Goal: Navigation & Orientation: Locate item on page

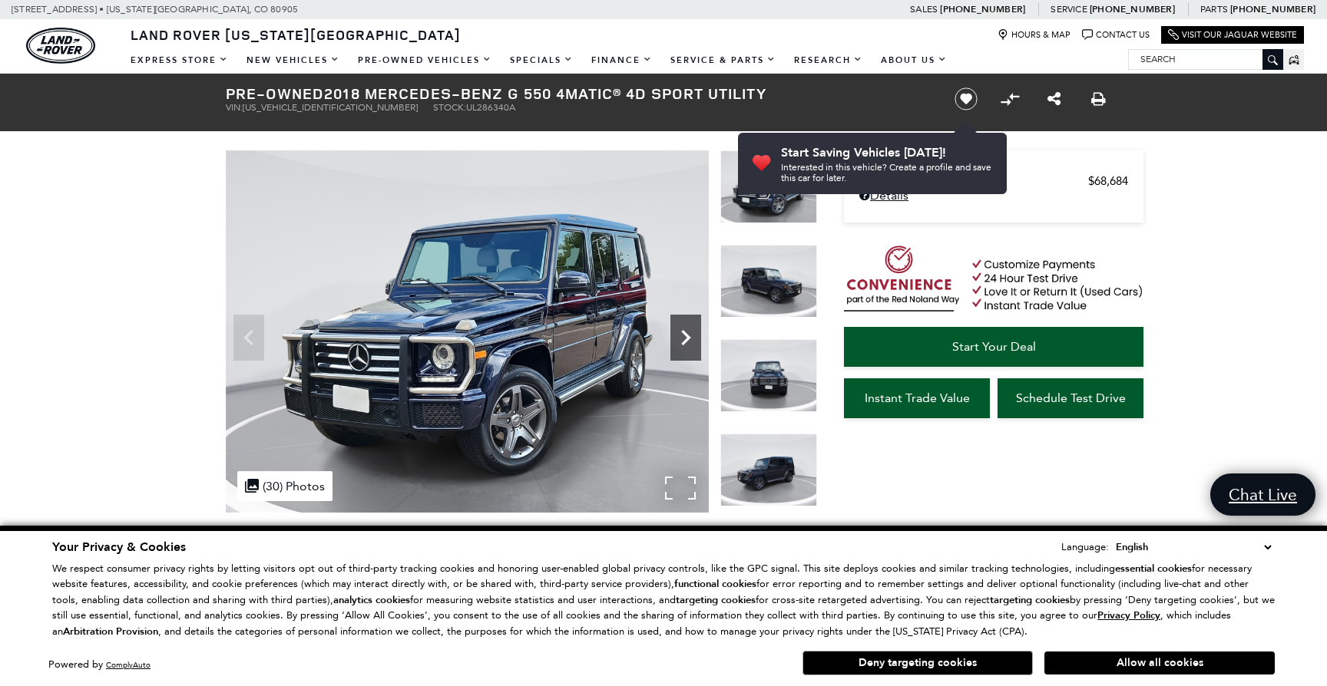
click at [683, 324] on icon "Next" at bounding box center [685, 337] width 31 height 31
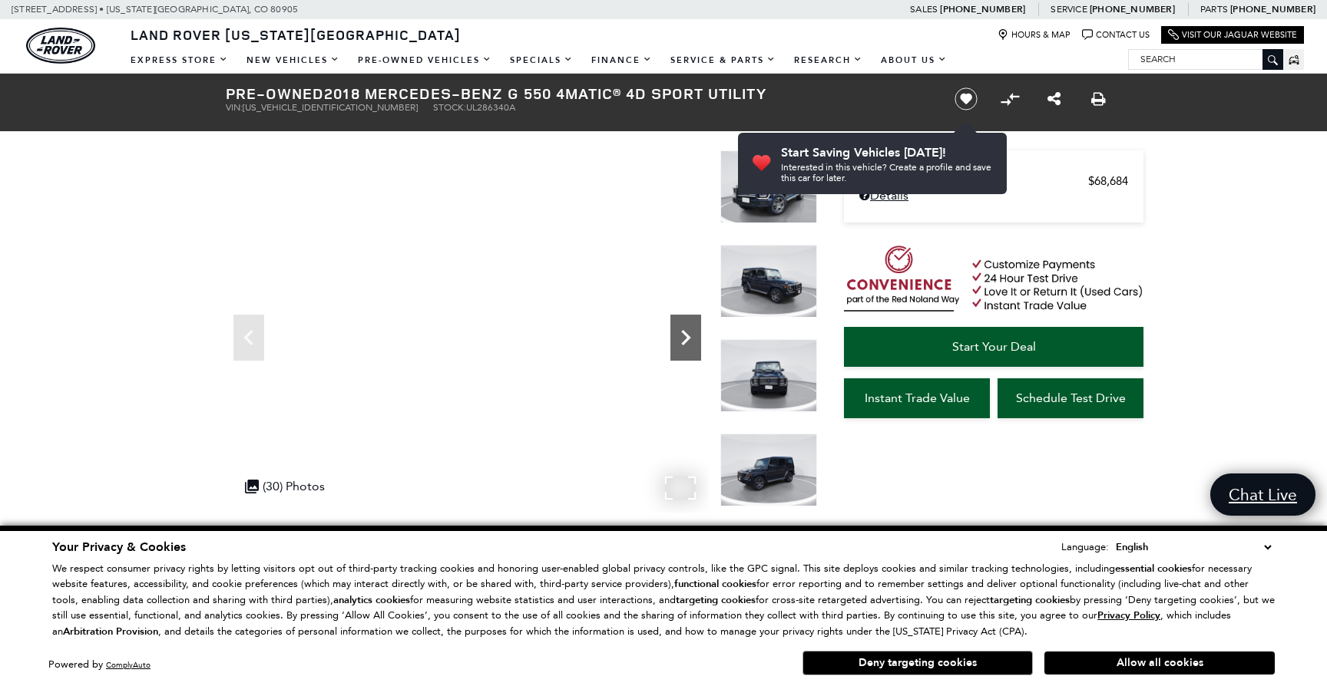
click at [683, 324] on icon "Next" at bounding box center [685, 337] width 31 height 31
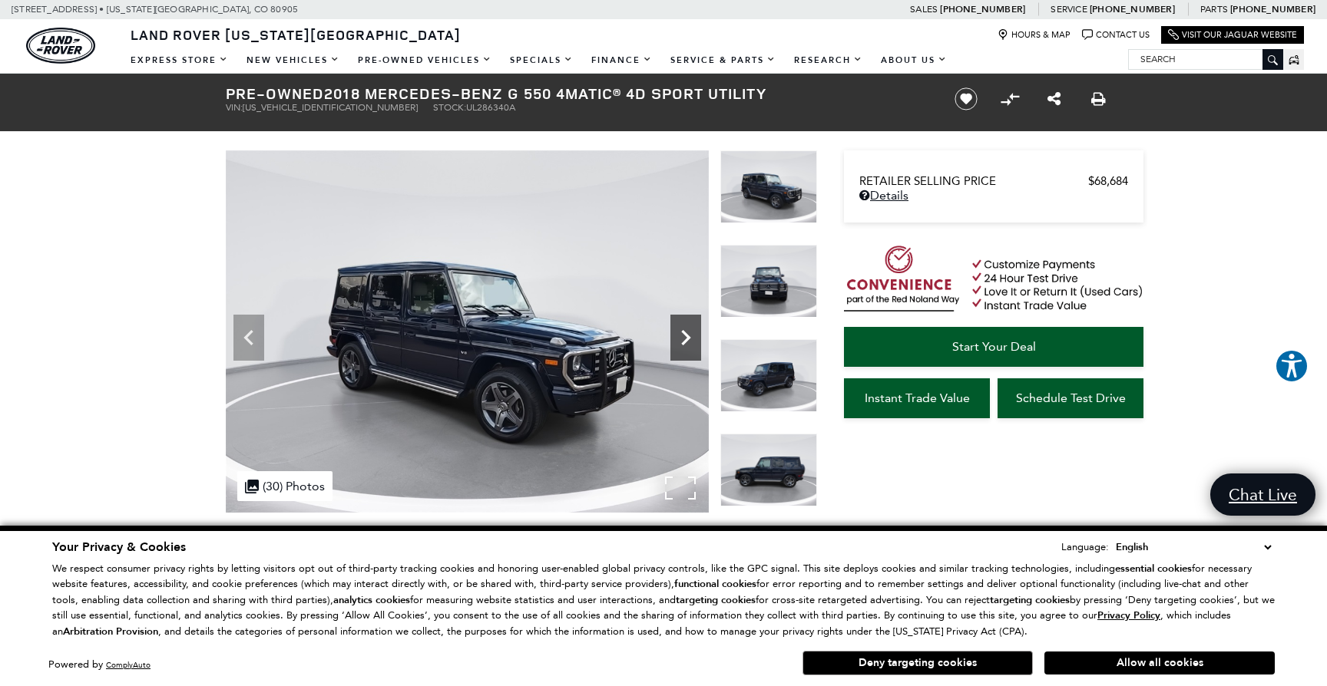
click at [682, 324] on icon "Next" at bounding box center [685, 337] width 31 height 31
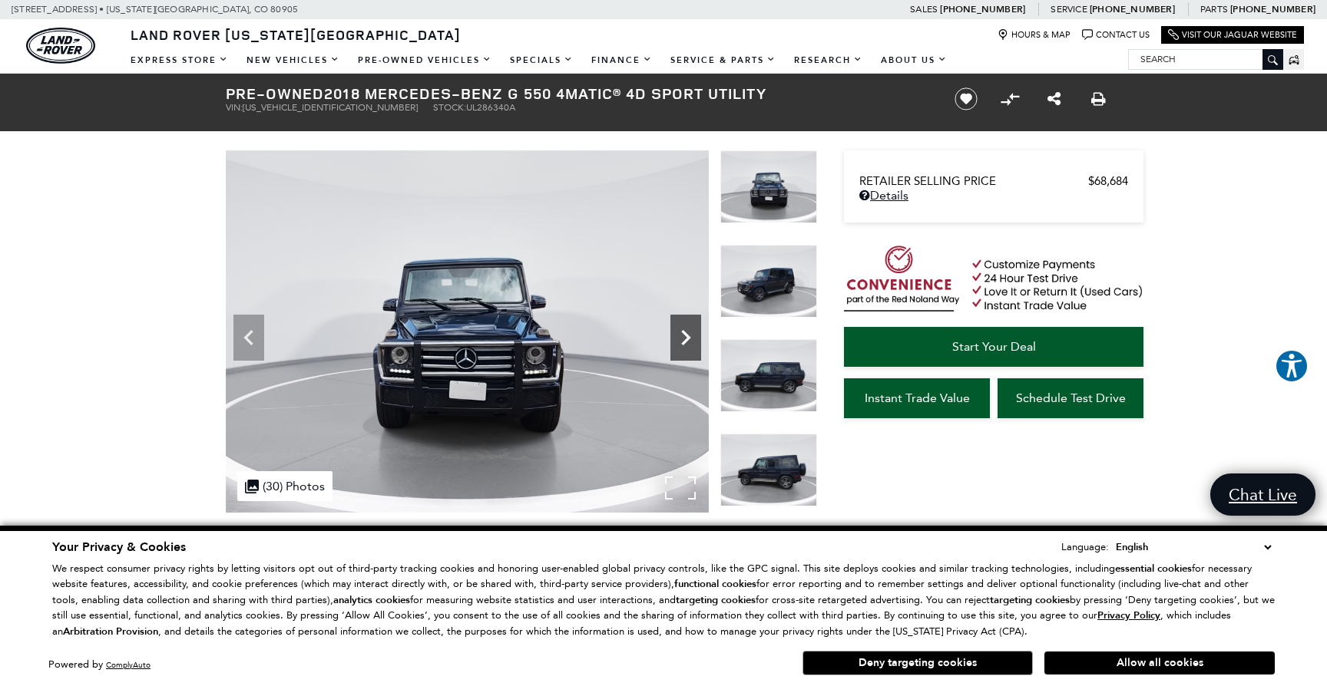
click at [682, 324] on icon "Next" at bounding box center [685, 337] width 31 height 31
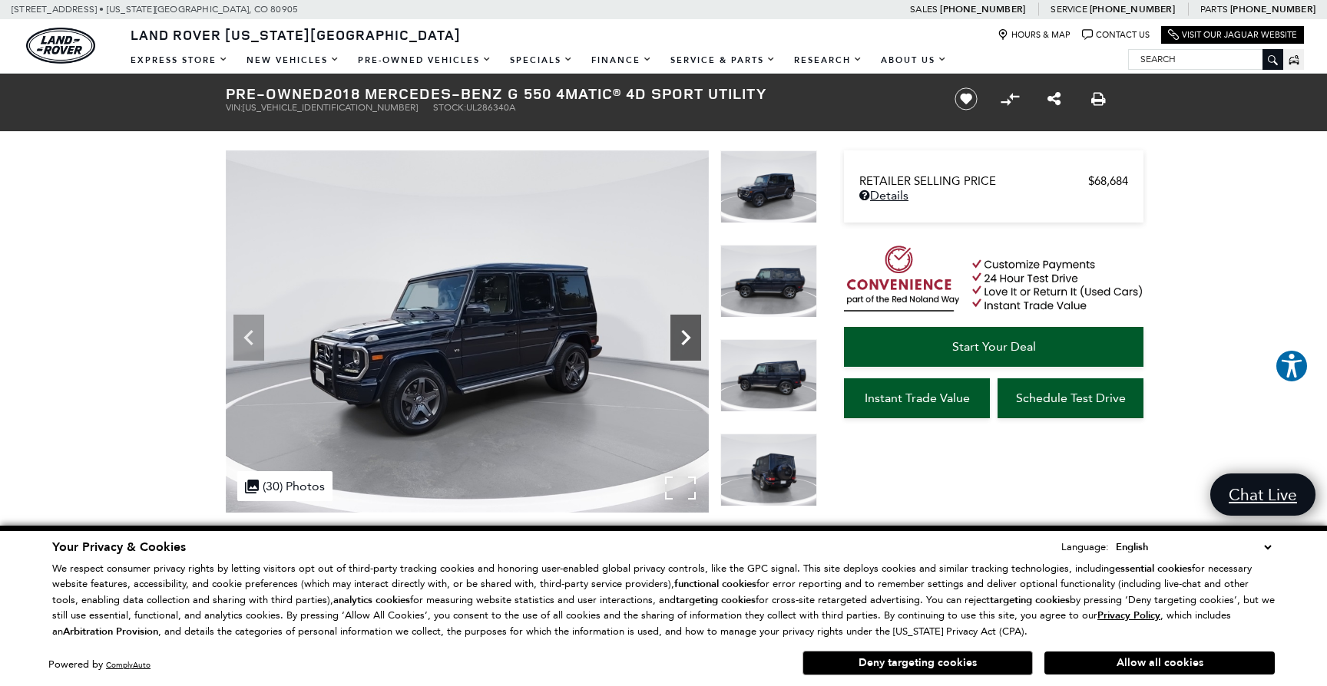
click at [682, 324] on icon "Next" at bounding box center [685, 337] width 31 height 31
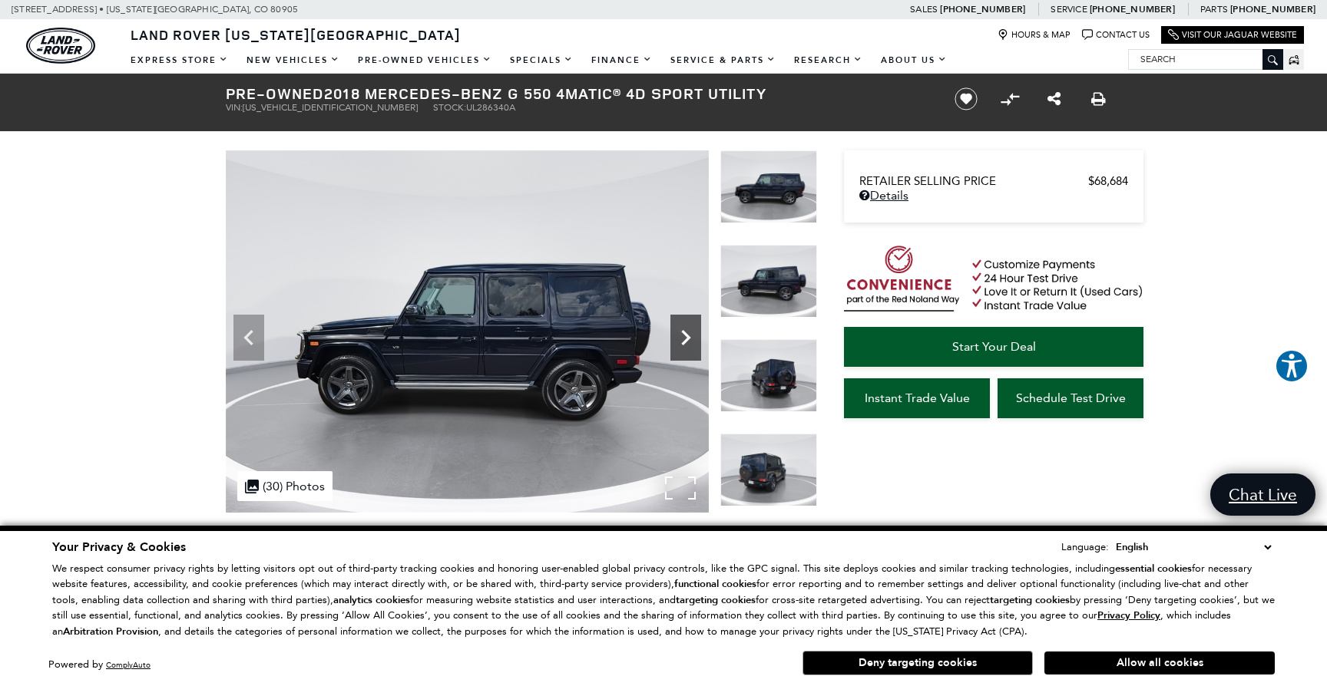
click at [682, 324] on icon "Next" at bounding box center [685, 337] width 31 height 31
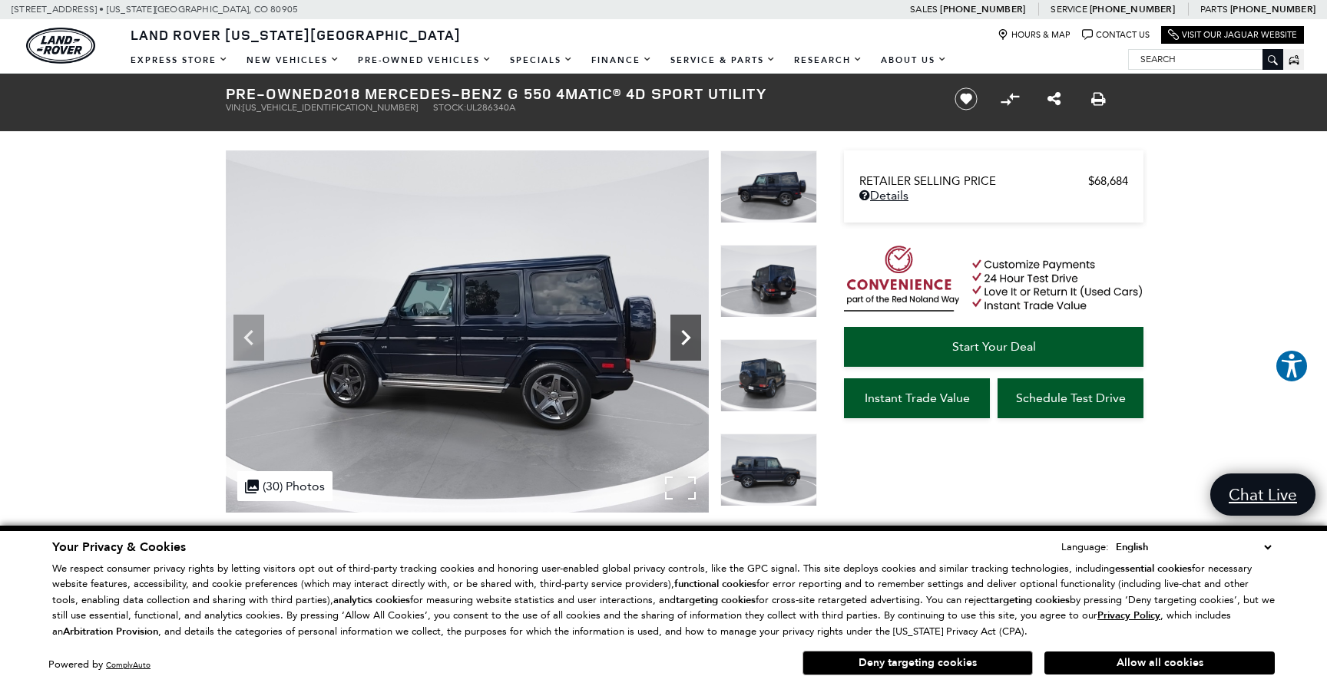
click at [682, 324] on icon "Next" at bounding box center [685, 337] width 31 height 31
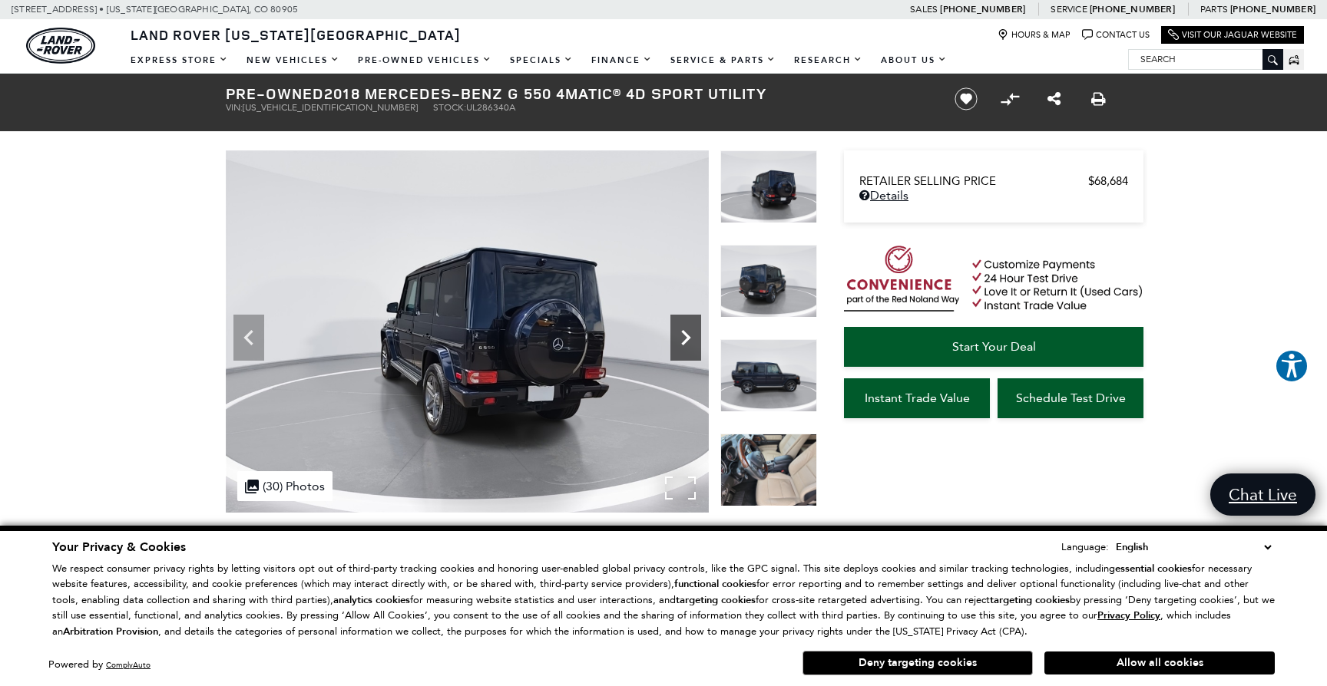
click at [682, 324] on icon "Next" at bounding box center [685, 337] width 31 height 31
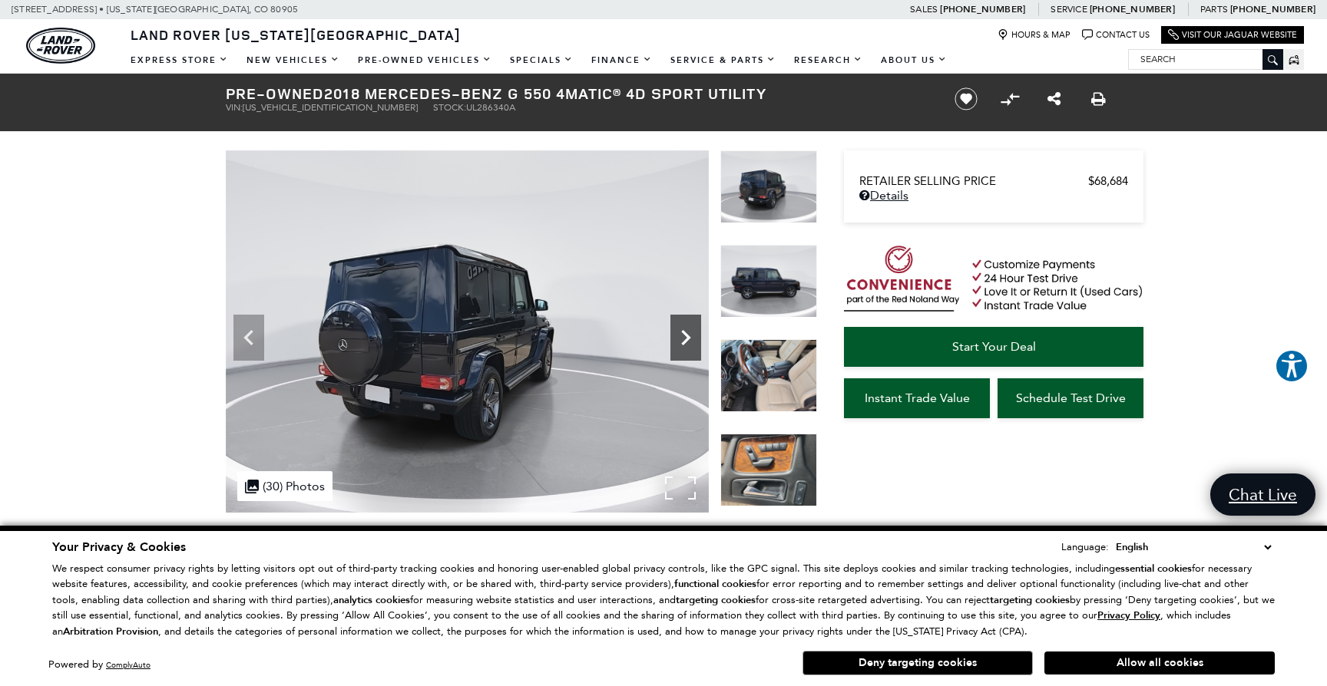
click at [682, 324] on icon "Next" at bounding box center [685, 337] width 31 height 31
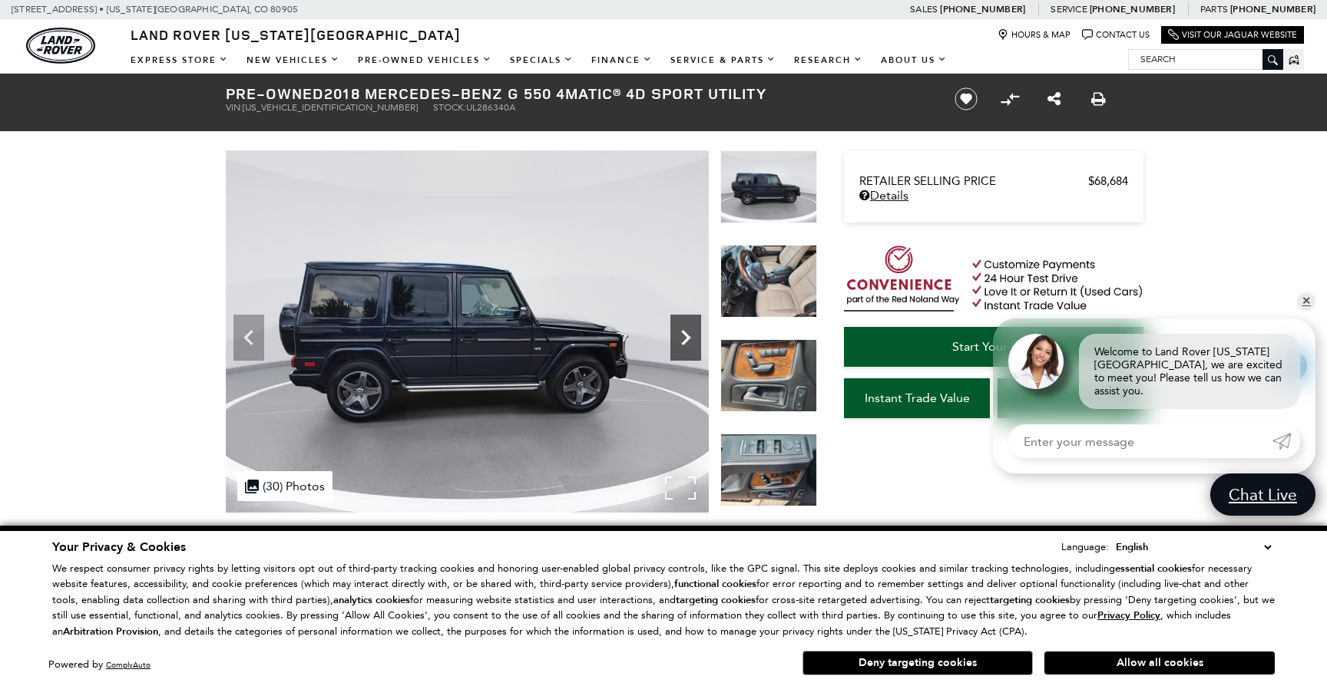
click at [682, 324] on icon "Next" at bounding box center [685, 337] width 31 height 31
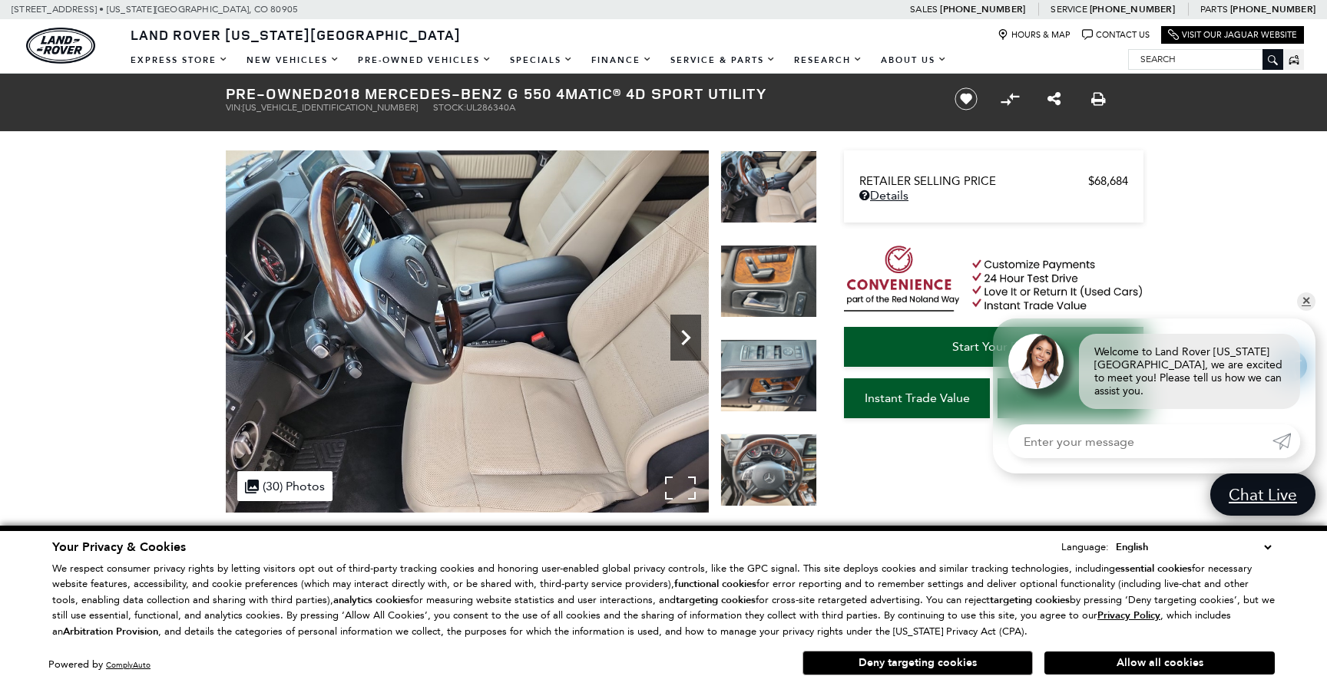
click at [684, 327] on icon "Next" at bounding box center [685, 337] width 31 height 31
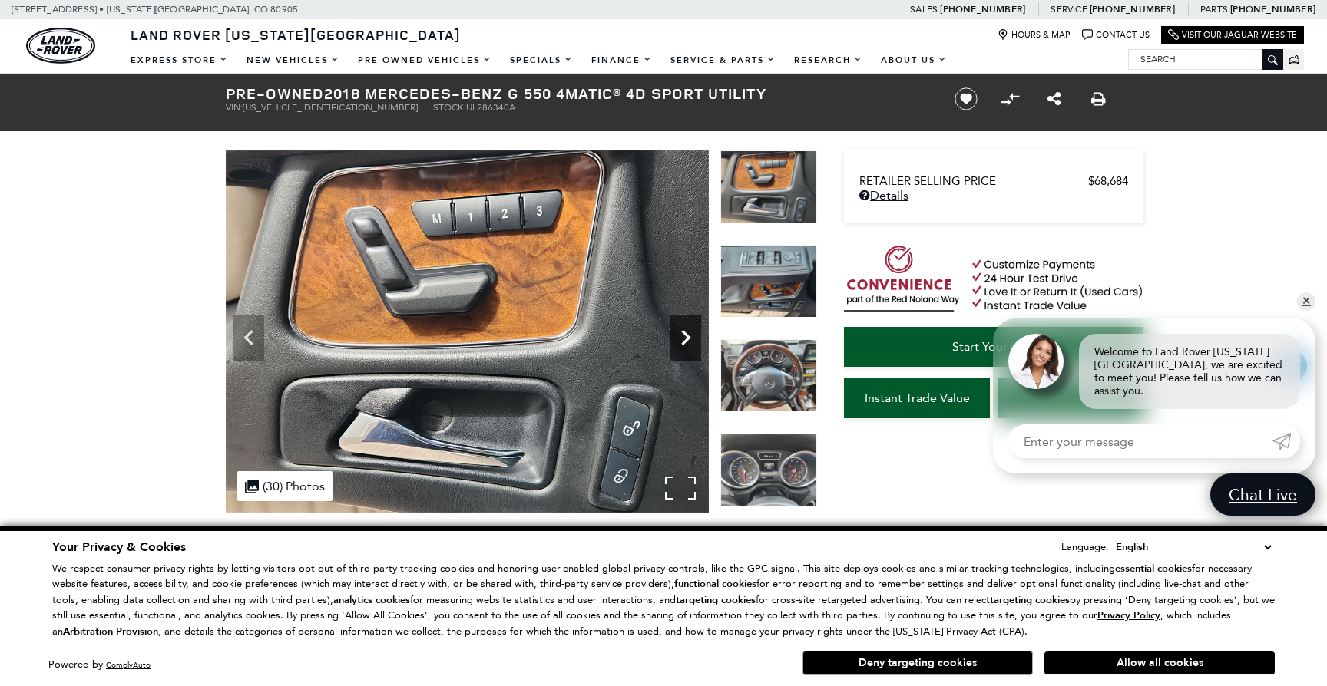
click at [684, 327] on icon "Next" at bounding box center [685, 337] width 31 height 31
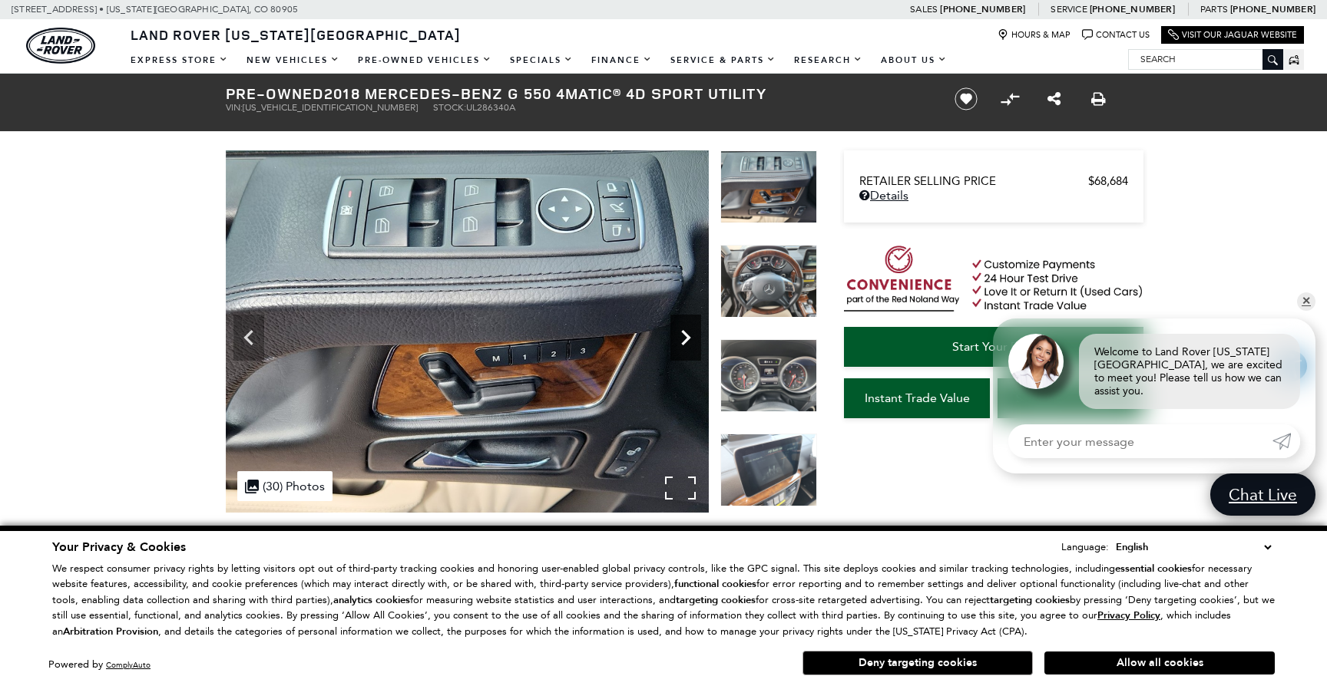
click at [684, 328] on icon "Next" at bounding box center [685, 337] width 31 height 31
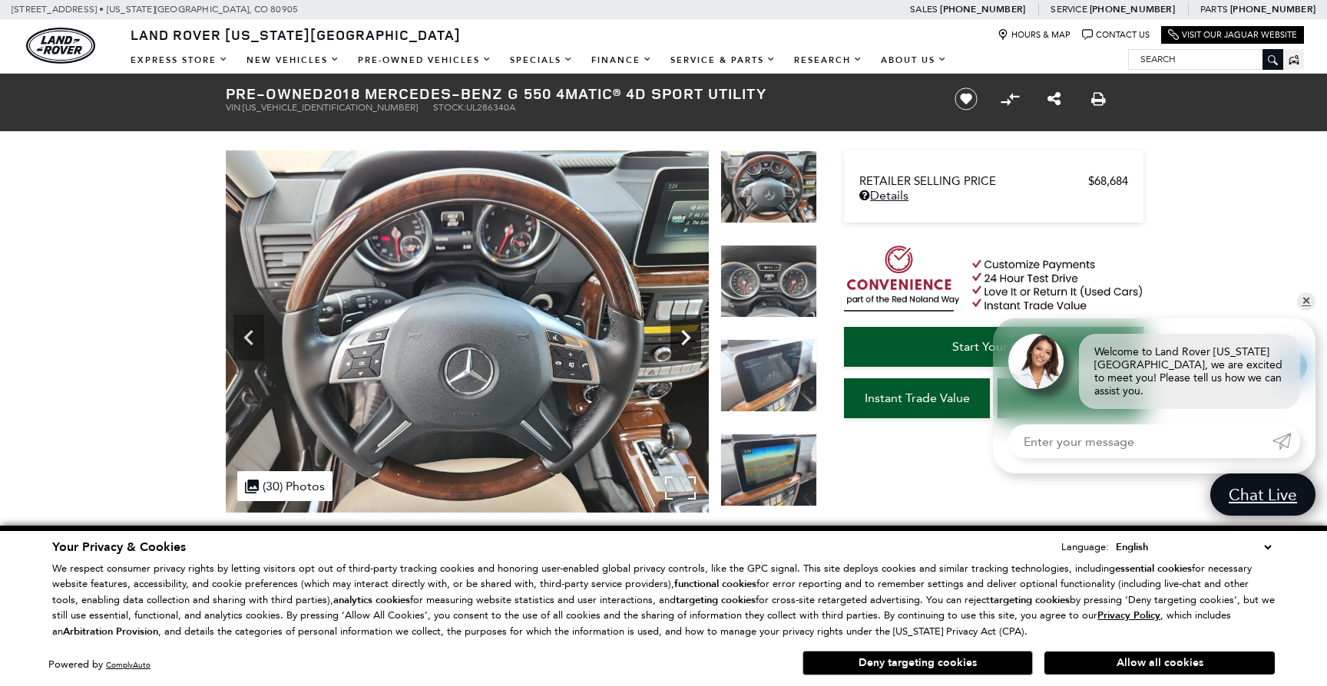
click at [684, 328] on icon "Next" at bounding box center [685, 337] width 31 height 31
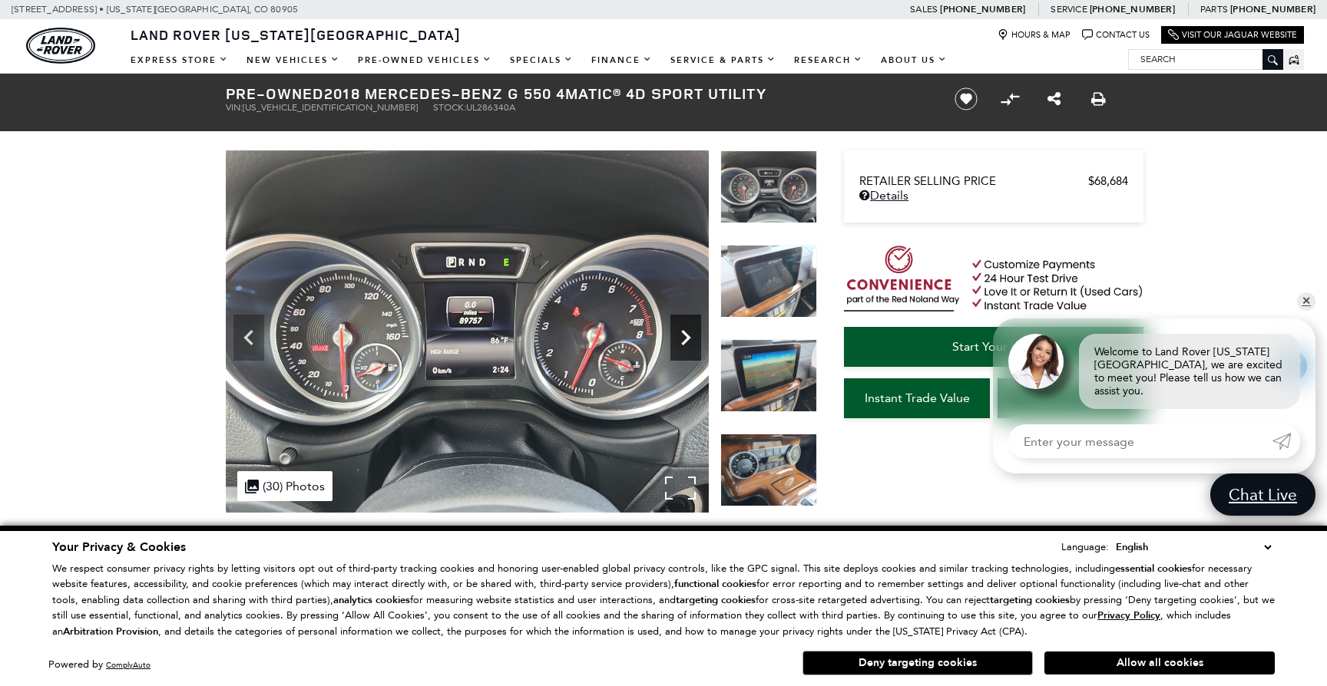
click at [684, 328] on icon "Next" at bounding box center [685, 337] width 31 height 31
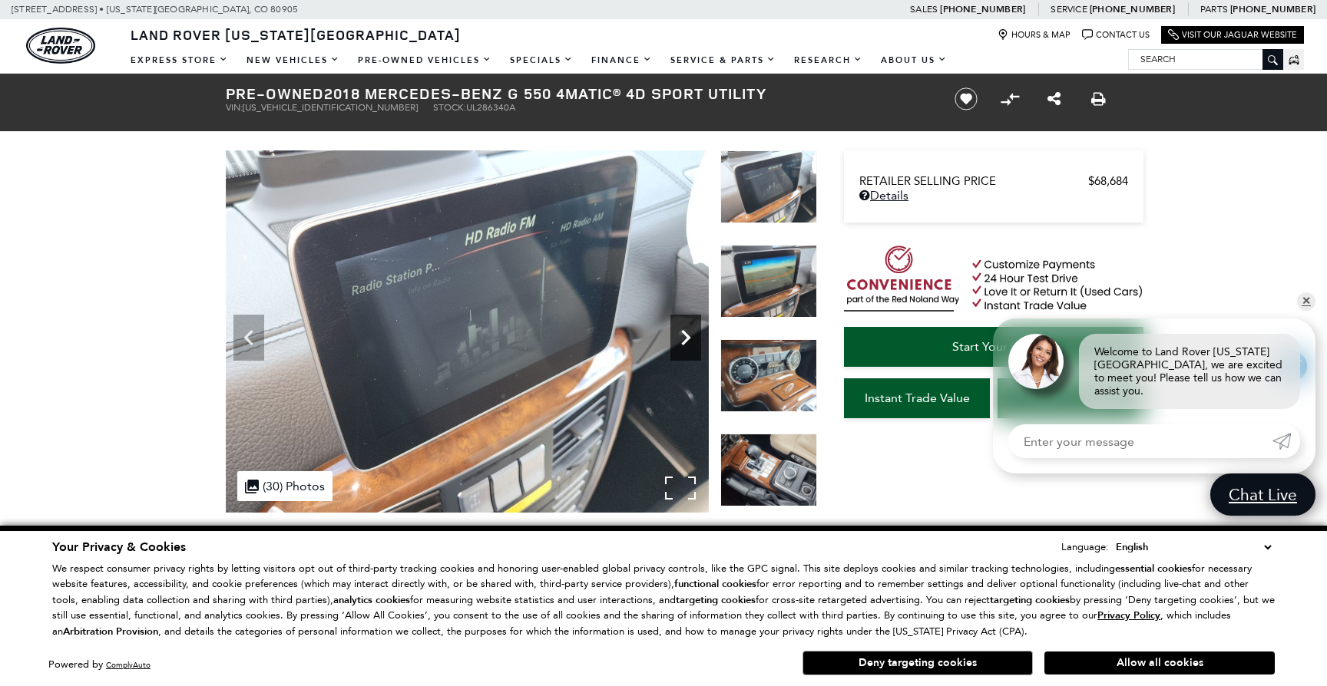
click at [684, 327] on icon "Next" at bounding box center [685, 337] width 31 height 31
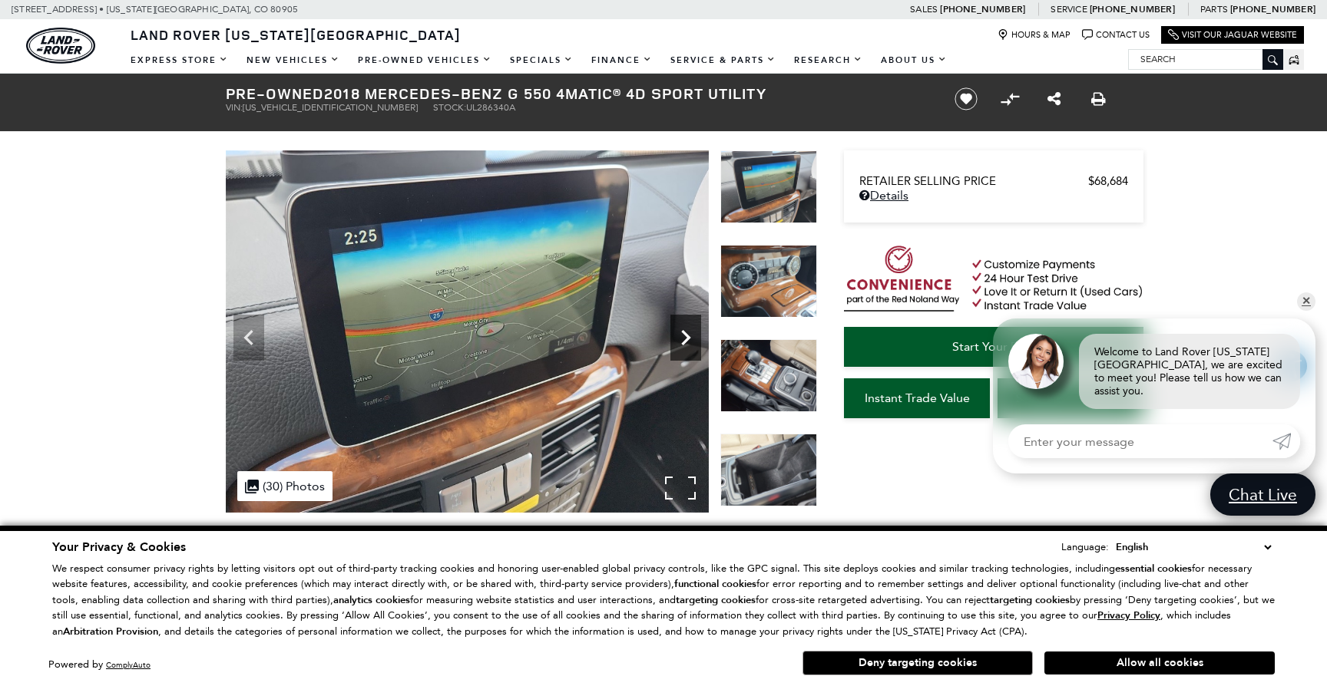
click at [684, 327] on icon "Next" at bounding box center [685, 337] width 31 height 31
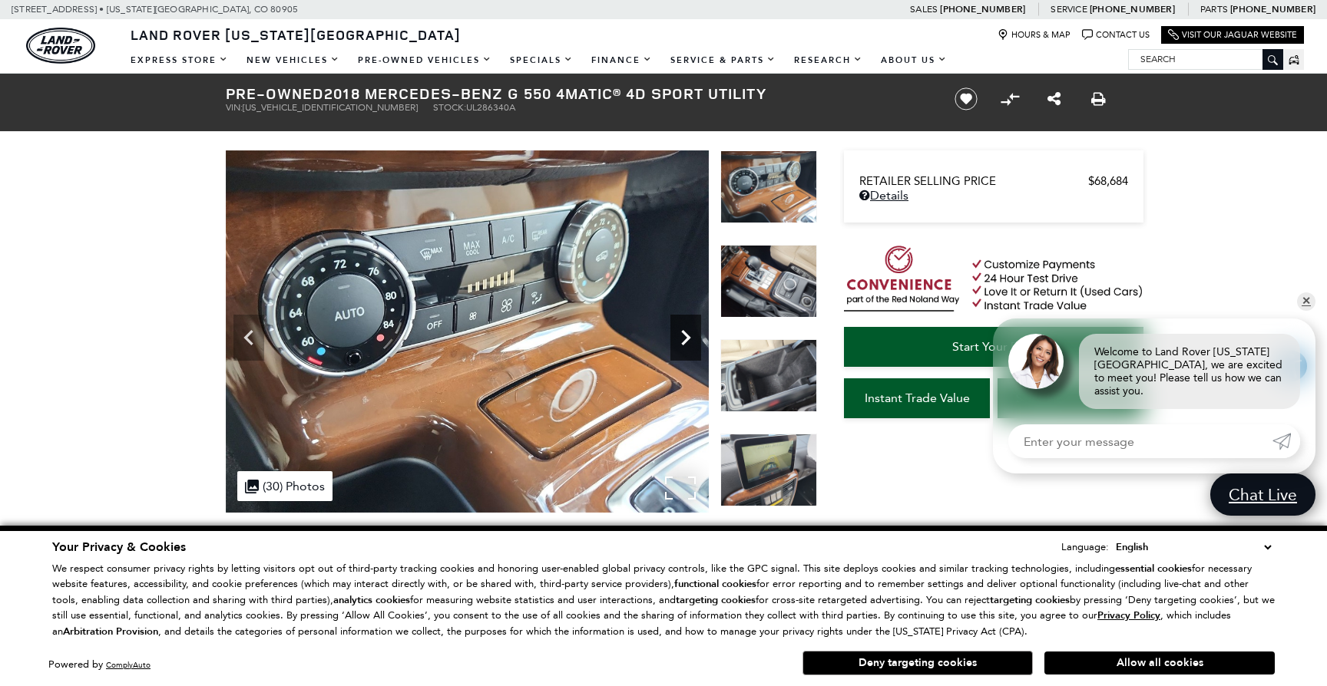
click at [684, 327] on icon "Next" at bounding box center [685, 337] width 31 height 31
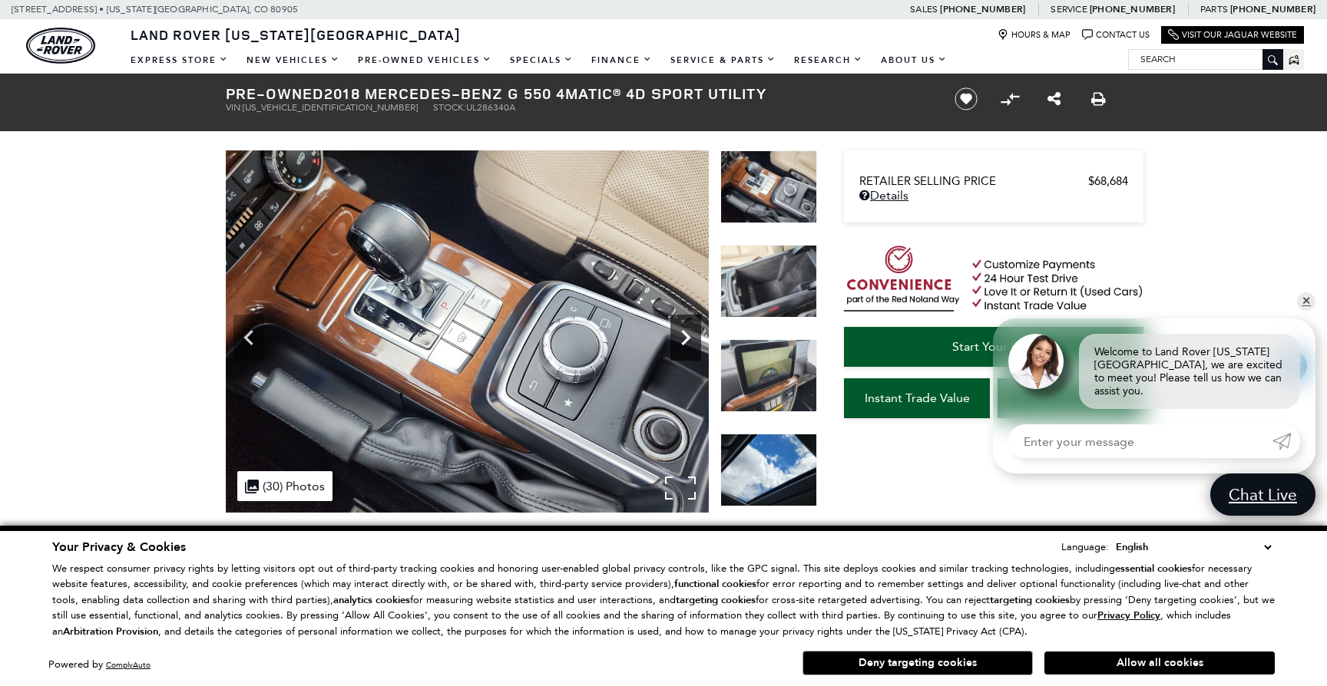
click at [684, 327] on icon "Next" at bounding box center [685, 337] width 31 height 31
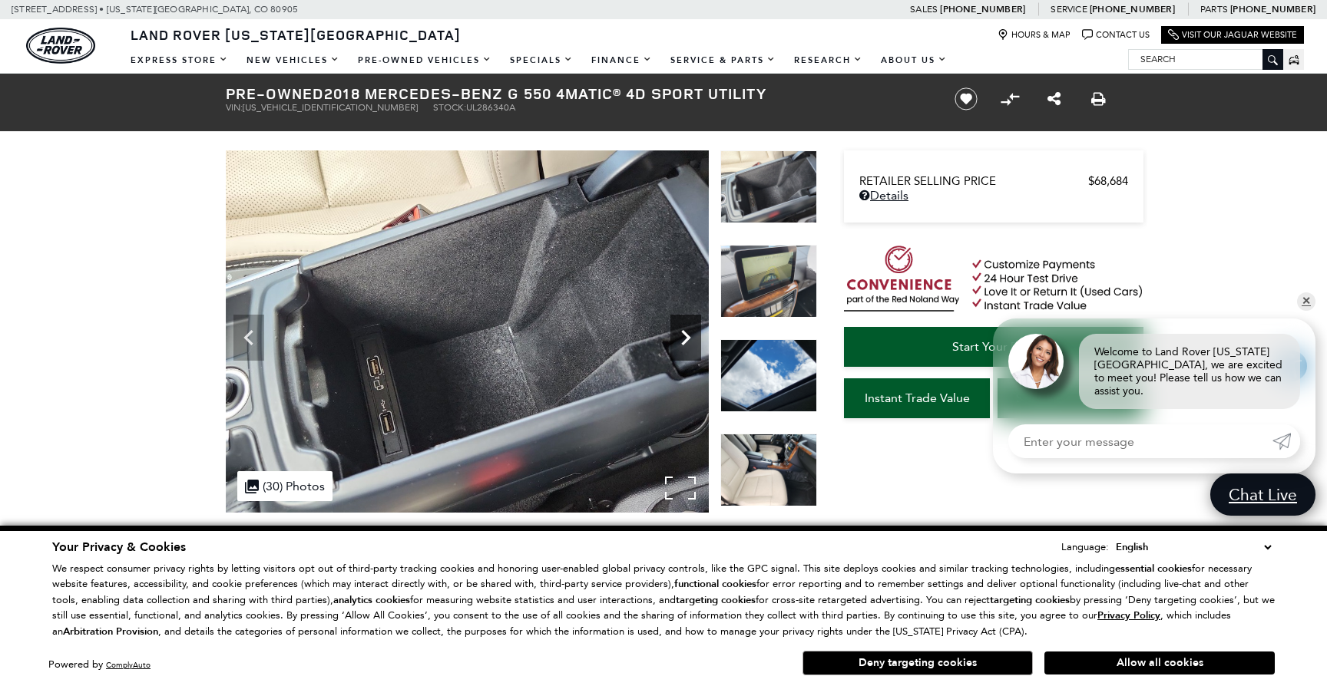
click at [684, 327] on icon "Next" at bounding box center [685, 337] width 31 height 31
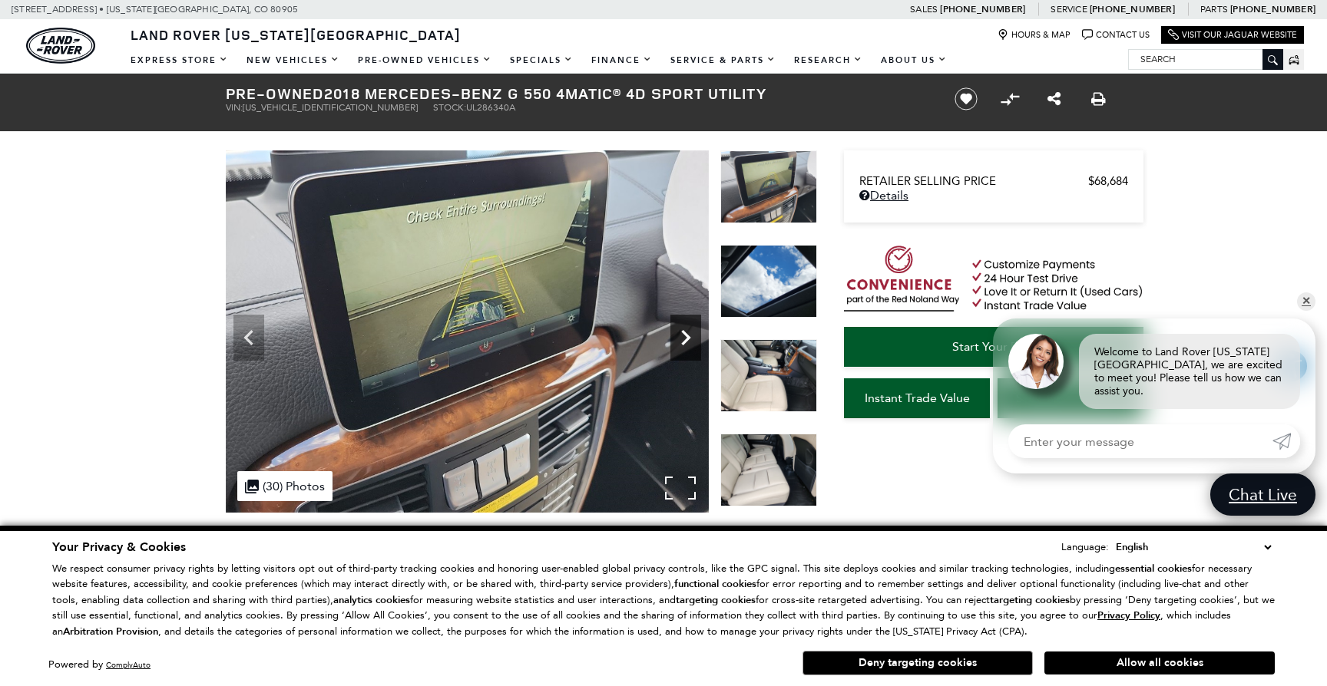
click at [684, 327] on icon "Next" at bounding box center [685, 337] width 31 height 31
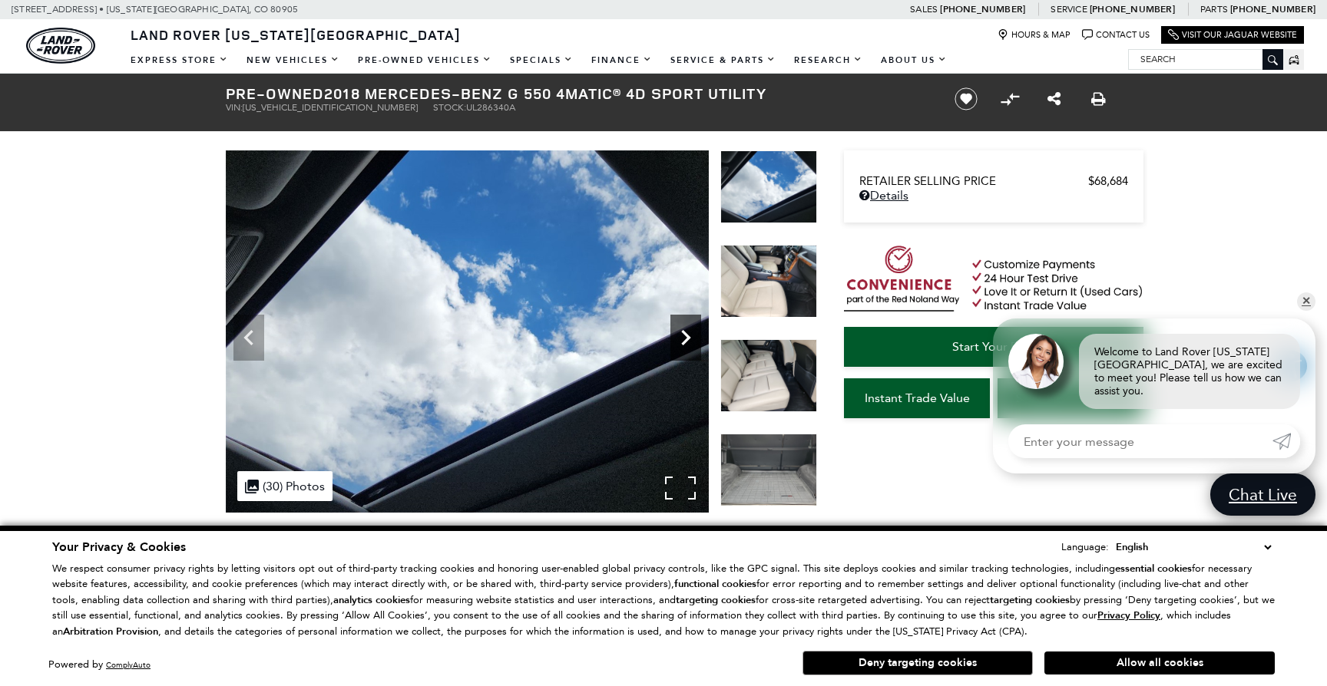
click at [684, 327] on icon "Next" at bounding box center [685, 337] width 31 height 31
